Goal: Task Accomplishment & Management: Complete application form

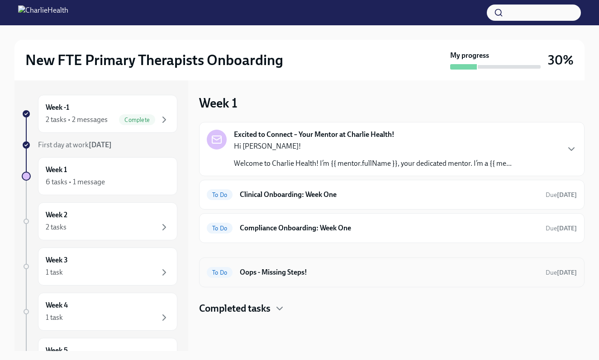
click at [235, 280] on div "To Do Oops - Missing Steps! Due [DATE]" at bounding box center [391, 273] width 385 height 30
click at [251, 276] on h6 "Oops - Missing Steps!" at bounding box center [389, 273] width 298 height 10
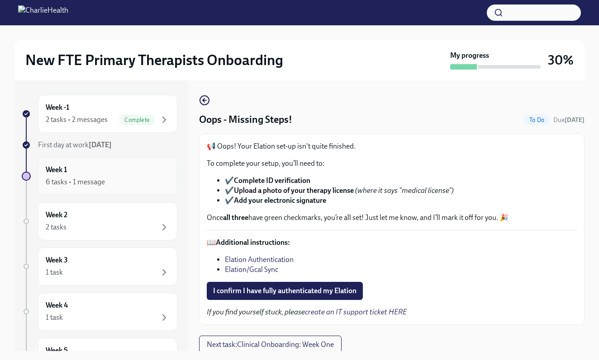
click at [122, 163] on div "Week 1 6 tasks • 1 message" at bounding box center [107, 176] width 139 height 38
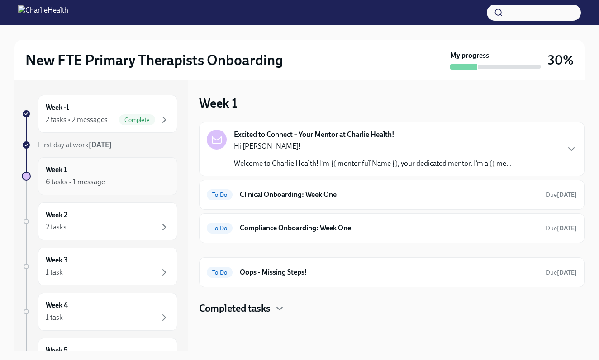
click at [122, 176] on div "Week 1 6 tasks • 1 message" at bounding box center [108, 176] width 124 height 23
click at [256, 195] on h6 "Clinical Onboarding: Week One" at bounding box center [389, 195] width 298 height 10
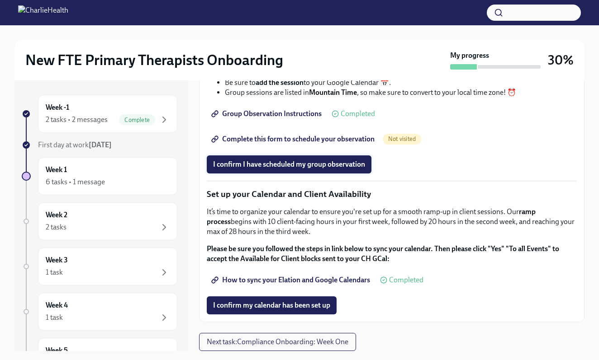
scroll to position [1309, 0]
click at [268, 349] on button "Next task : Compliance Onboarding: Week One" at bounding box center [277, 342] width 157 height 18
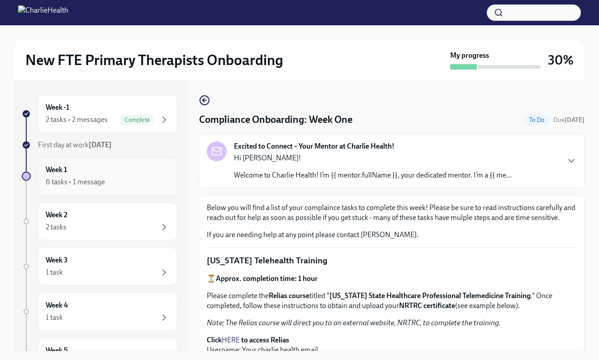
click at [117, 180] on div "6 tasks • 1 message" at bounding box center [108, 182] width 124 height 11
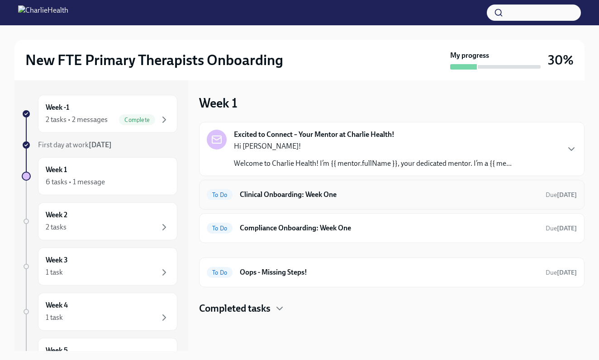
click at [246, 190] on h6 "Clinical Onboarding: Week One" at bounding box center [389, 195] width 298 height 10
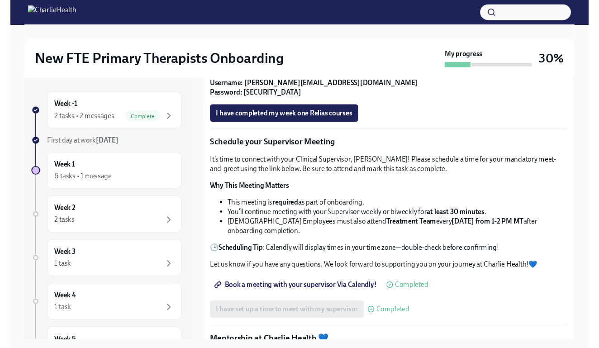
scroll to position [598, 0]
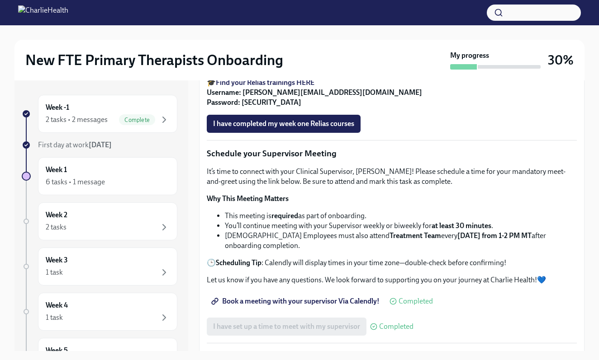
click at [292, 87] on strong "Find your Relias trainings HERE" at bounding box center [265, 82] width 99 height 9
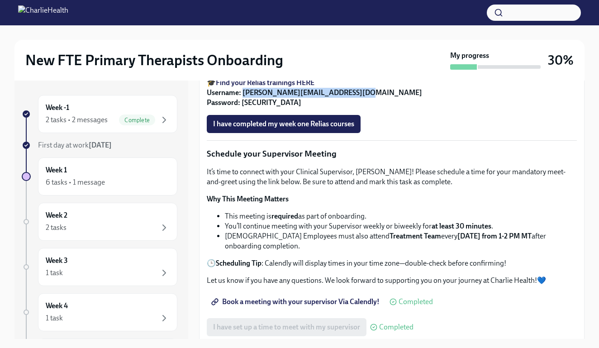
drag, startPoint x: 349, startPoint y: 217, endPoint x: 244, endPoint y: 219, distance: 104.9
click at [244, 107] on strong "Username: [PERSON_NAME][EMAIL_ADDRESS][DOMAIN_NAME] Password: [SECURITY_DATA]" at bounding box center [314, 97] width 215 height 19
copy strong "[PERSON_NAME][EMAIL_ADDRESS][DOMAIN_NAME]"
drag, startPoint x: 273, startPoint y: 227, endPoint x: 242, endPoint y: 227, distance: 30.7
click at [242, 108] on p "🎓 Find your Relias trainings HERE Username: [PERSON_NAME][EMAIL_ADDRESS][DOMAIN…" at bounding box center [392, 93] width 370 height 30
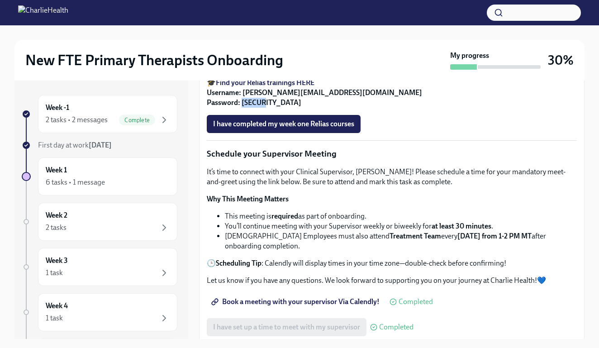
copy strong "ch1234"
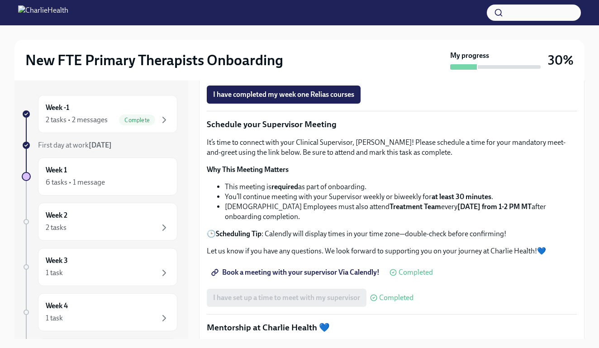
scroll to position [629, 0]
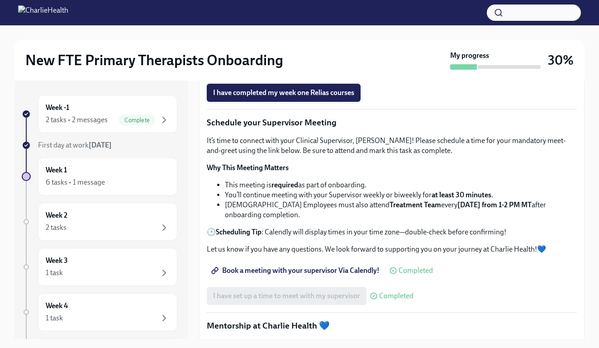
click at [258, 97] on span "I have completed my week one Relias courses" at bounding box center [283, 92] width 141 height 9
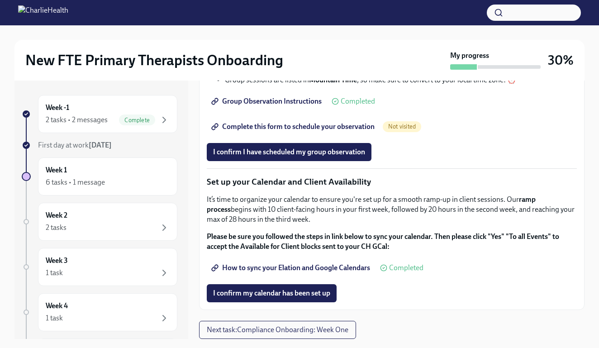
scroll to position [1322, 0]
click at [285, 241] on p "Please be sure you followed the steps in link below to sync your calendar. Then…" at bounding box center [392, 242] width 370 height 20
click at [285, 236] on strong "Please be sure you followed the steps in link below to sync your calendar. Then…" at bounding box center [383, 241] width 352 height 19
click at [284, 271] on span "How to sync your Elation and Google Calendars" at bounding box center [291, 267] width 157 height 9
